Goal: Information Seeking & Learning: Learn about a topic

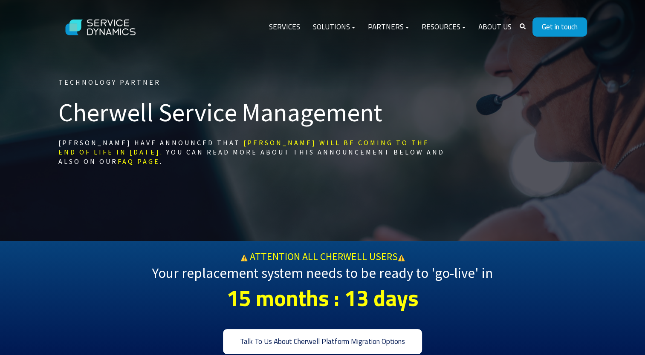
click at [569, 166] on div "Technology Partner Cherwell Service Management Ivanti have announced that Cherw…" at bounding box center [322, 120] width 645 height 241
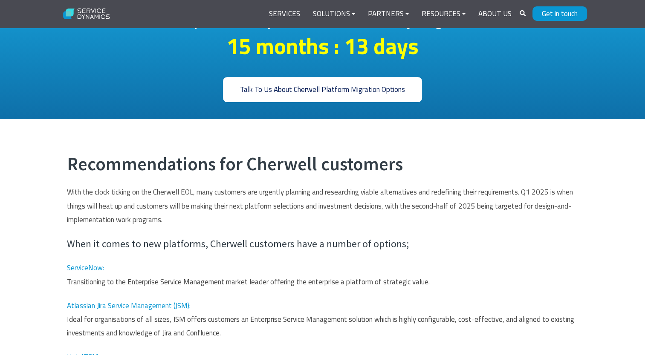
scroll to position [256, 0]
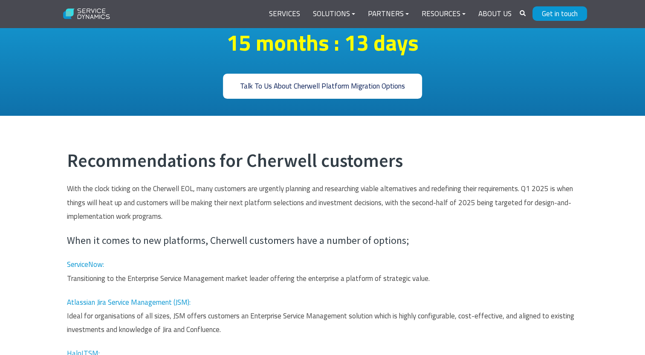
click at [576, 86] on div "Talk To Us About Cherwell Platform Migration Options" at bounding box center [322, 86] width 511 height 25
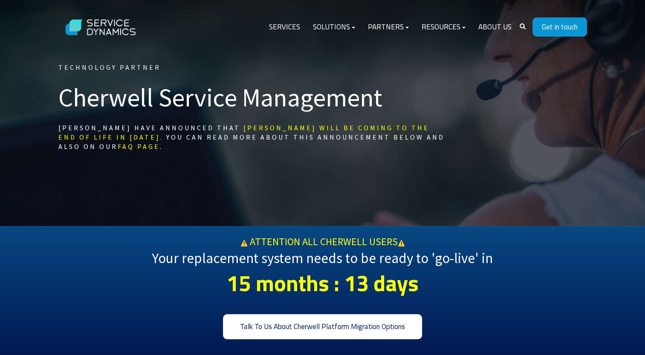
scroll to position [0, 0]
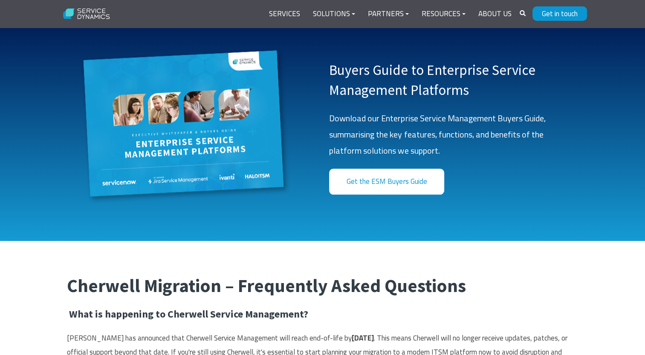
scroll to position [810, 0]
